Goal: Information Seeking & Learning: Learn about a topic

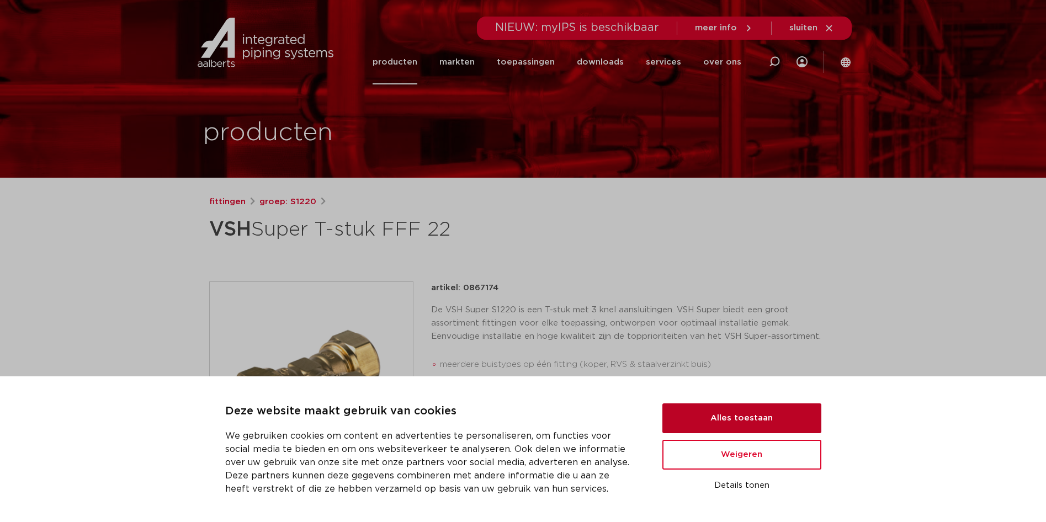
click at [766, 418] on button "Alles toestaan" at bounding box center [741, 418] width 159 height 30
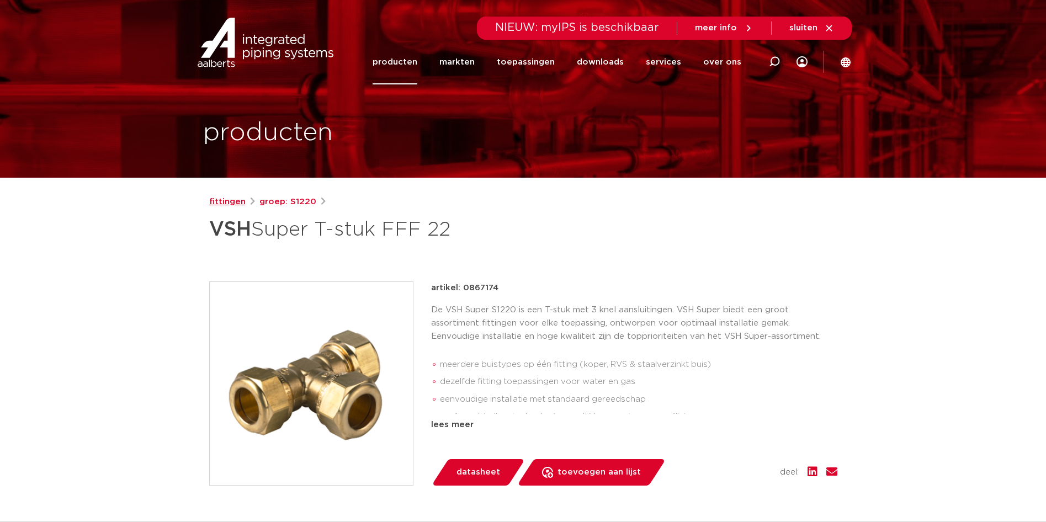
click at [233, 201] on link "fittingen" at bounding box center [227, 201] width 36 height 13
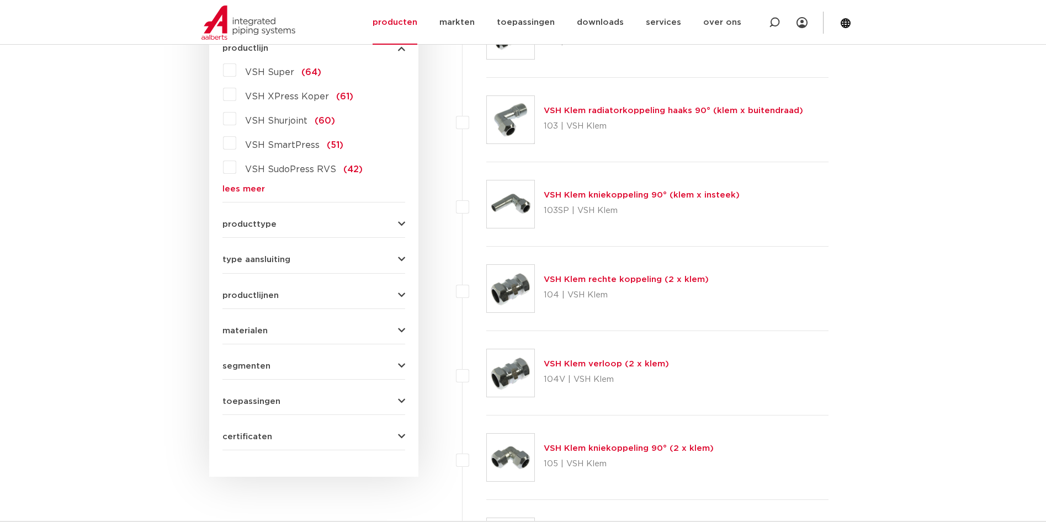
scroll to position [331, 0]
click at [249, 225] on span "producttype" at bounding box center [249, 223] width 54 height 8
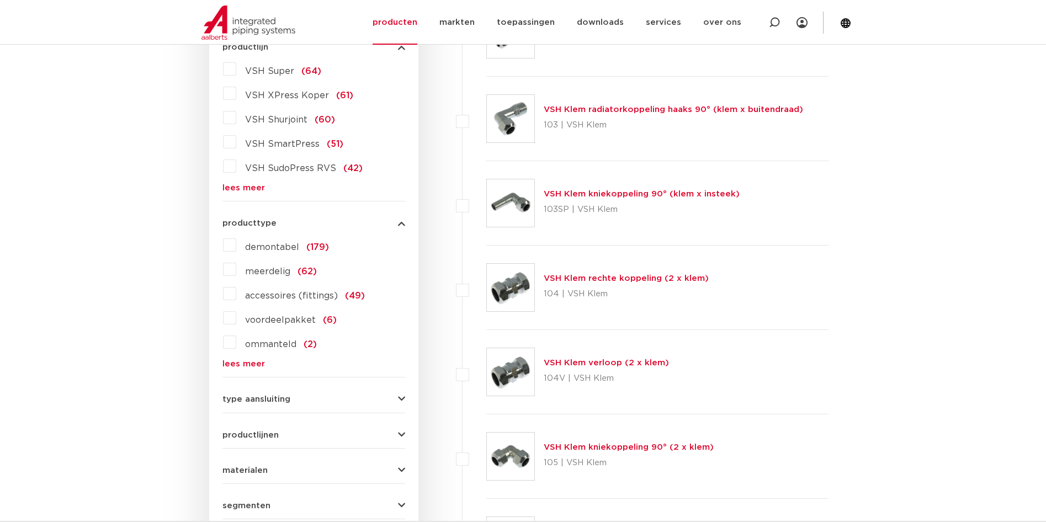
click at [249, 225] on span "producttype" at bounding box center [249, 223] width 54 height 8
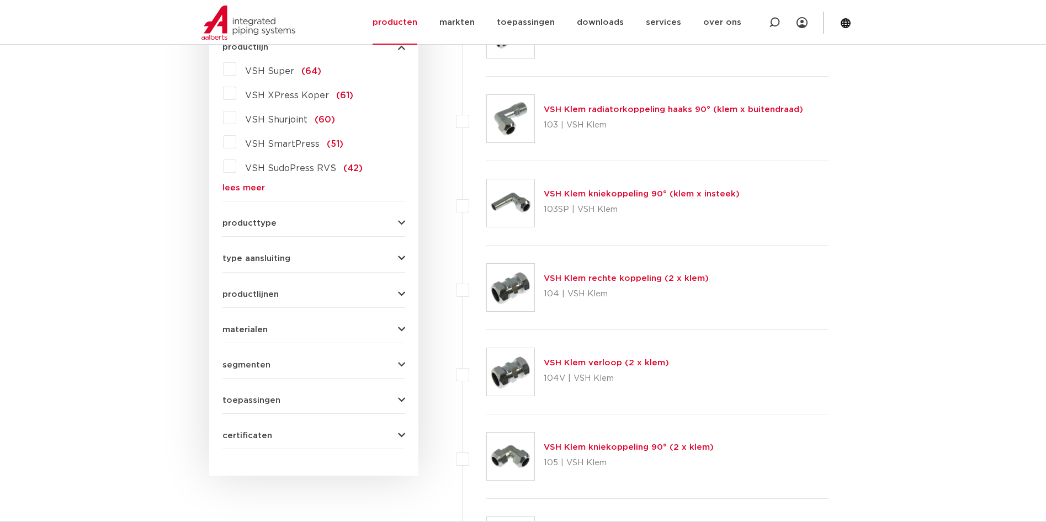
click at [252, 260] on span "type aansluiting" at bounding box center [256, 258] width 68 height 8
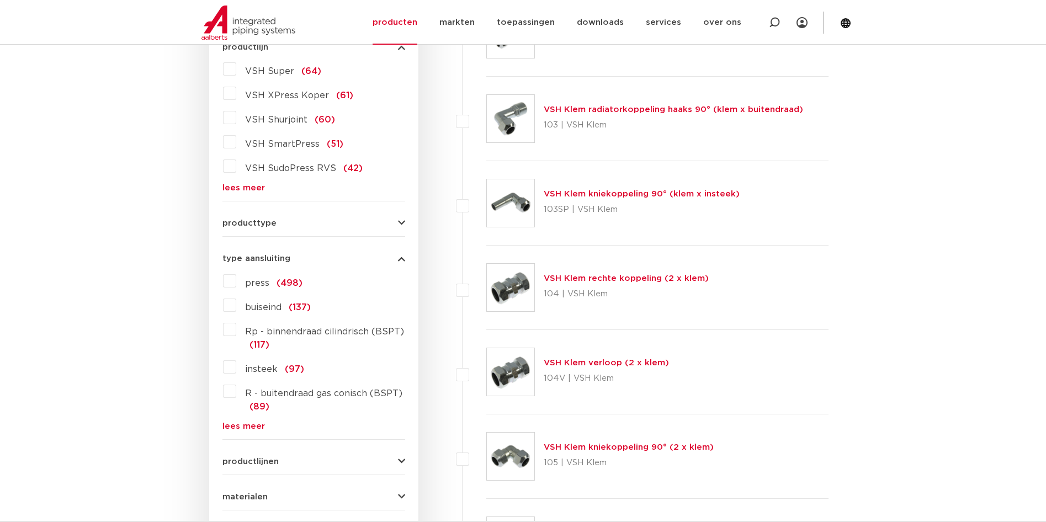
click at [236, 330] on label "Rp - binnendraad cilindrisch (BSPT) (117)" at bounding box center [320, 336] width 169 height 31
click at [0, 0] on input "Rp - binnendraad cilindrisch (BSPT) (117)" at bounding box center [0, 0] width 0 height 0
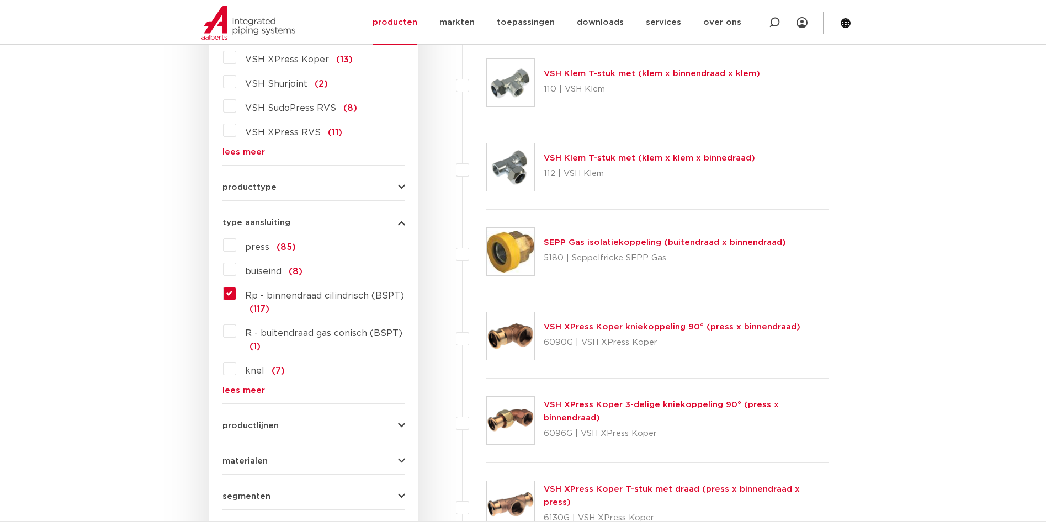
scroll to position [552, 0]
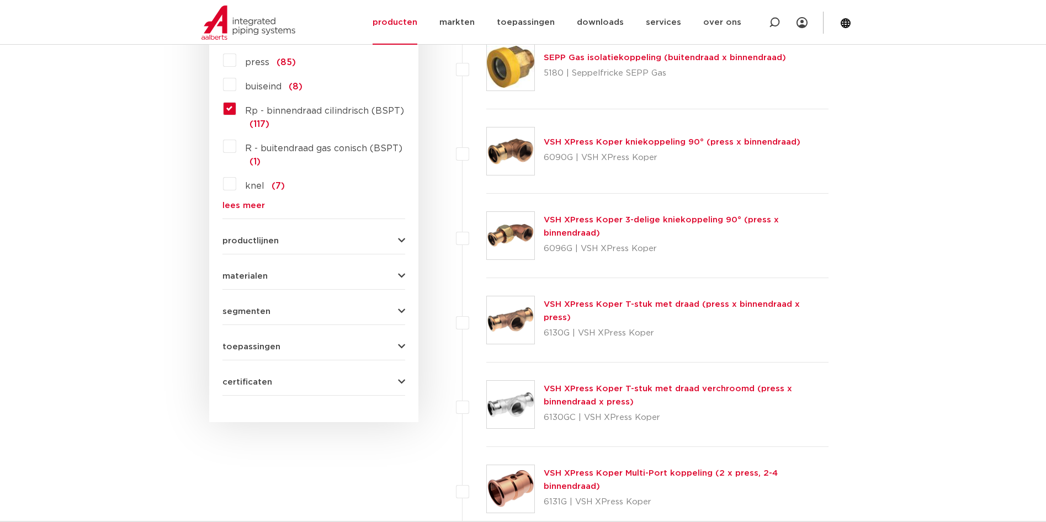
click at [249, 244] on span "productlijnen" at bounding box center [250, 241] width 56 height 8
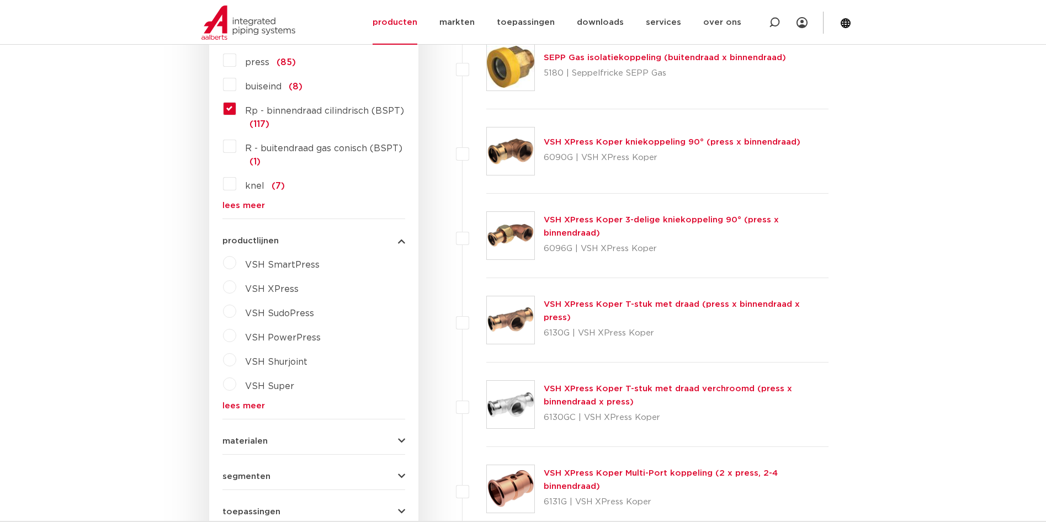
click at [249, 244] on span "productlijnen" at bounding box center [250, 241] width 56 height 8
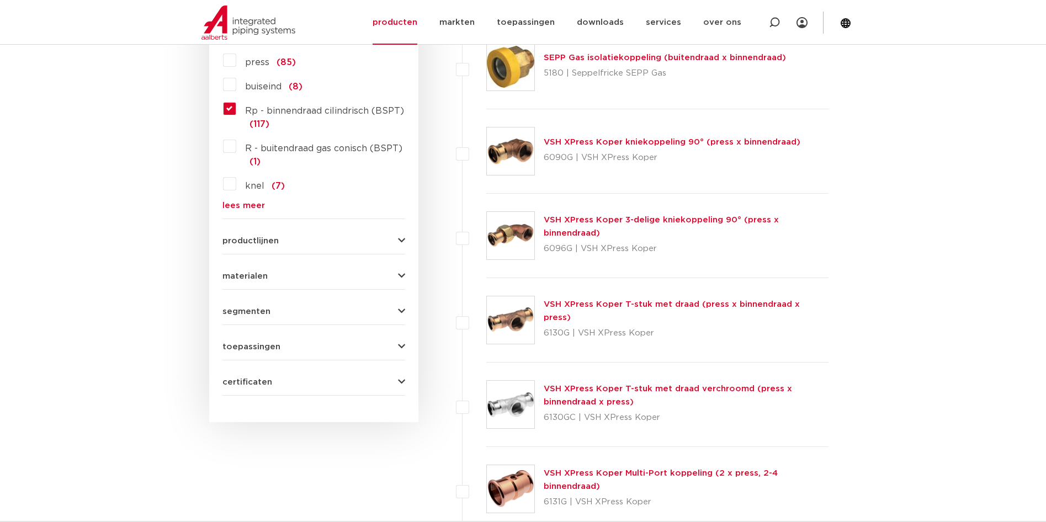
click at [249, 279] on span "materialen" at bounding box center [244, 276] width 45 height 8
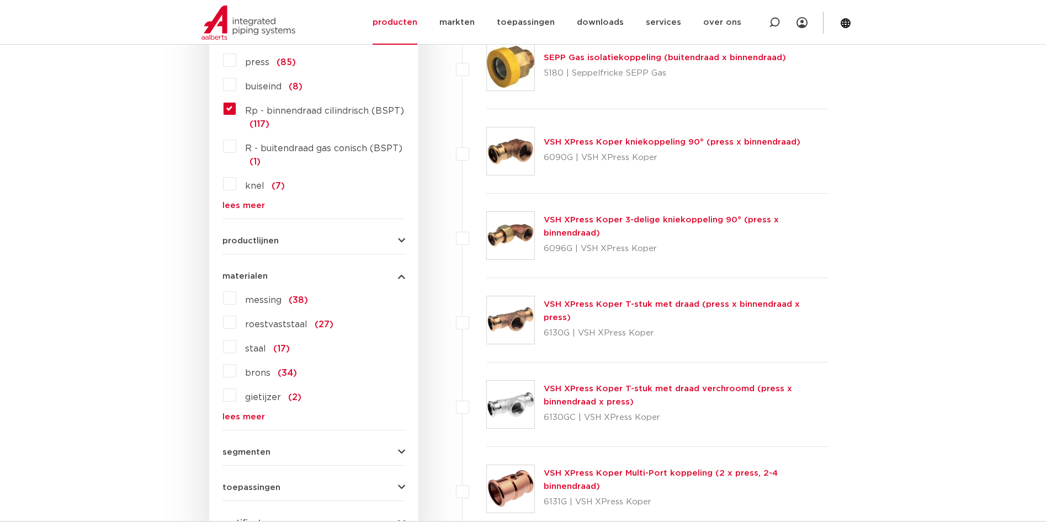
click at [236, 299] on label "messing (38)" at bounding box center [272, 298] width 72 height 18
click at [0, 0] on input "messing (38)" at bounding box center [0, 0] width 0 height 0
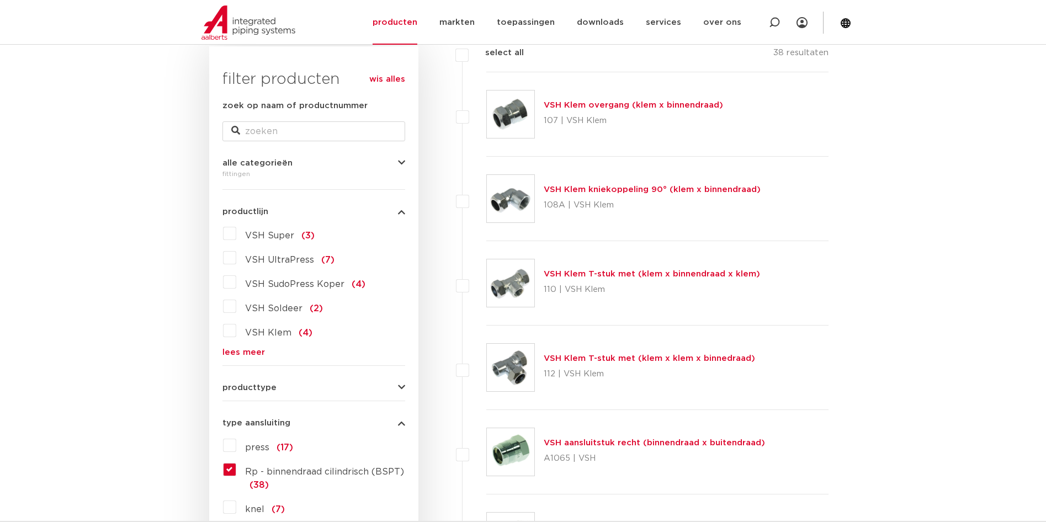
scroll to position [166, 0]
click at [623, 275] on link "VSH Klem T-stuk met (klem x binnendraad x klem)" at bounding box center [651, 275] width 216 height 8
